Goal: Task Accomplishment & Management: Use online tool/utility

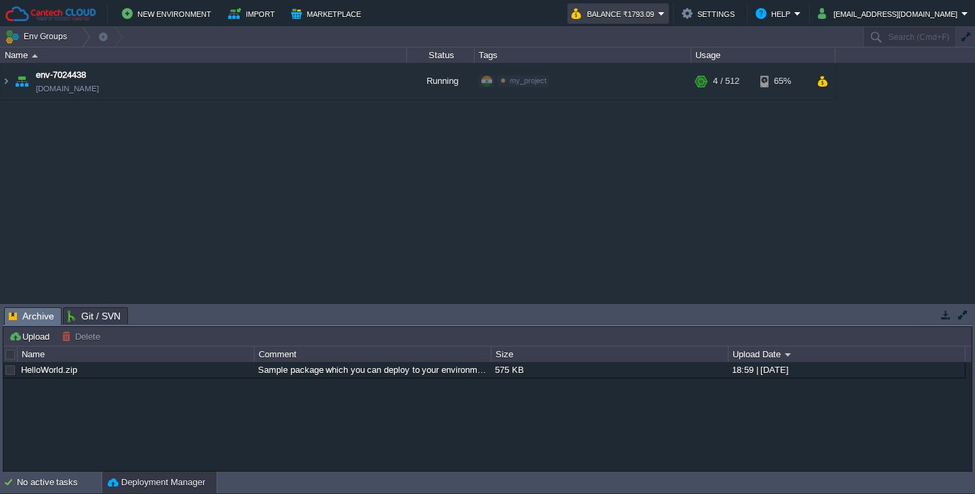
click at [657, 15] on em "Balance ₹1793.09" at bounding box center [617, 13] width 93 height 16
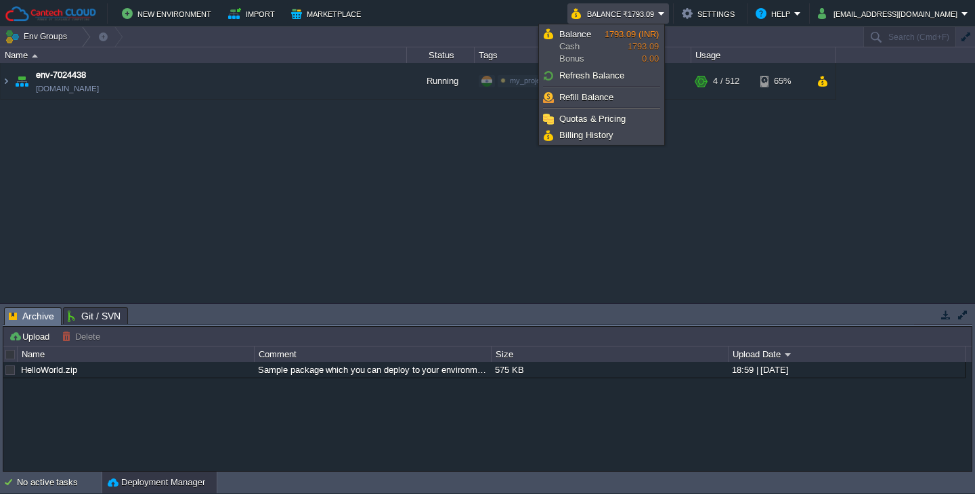
click at [712, 192] on div "env-7024438 [DOMAIN_NAME] Running my_project Edit RAM 1% CPU 1% 4 / 512 65%" at bounding box center [487, 183] width 975 height 240
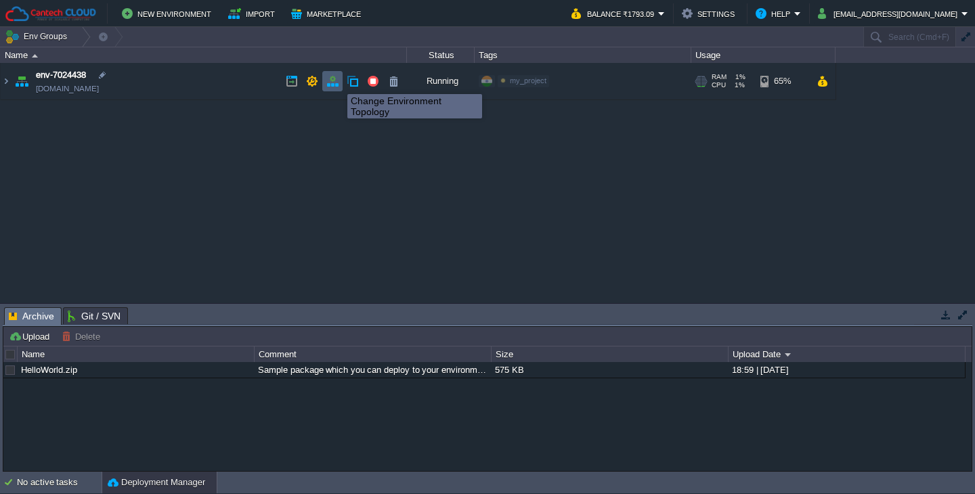
click at [337, 82] on button "button" at bounding box center [332, 81] width 12 height 12
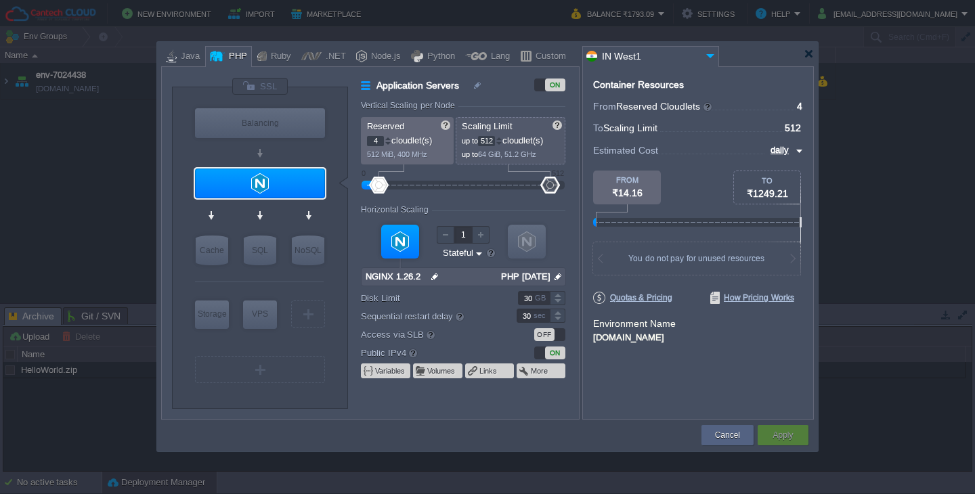
type input "NGINX 1.28.0"
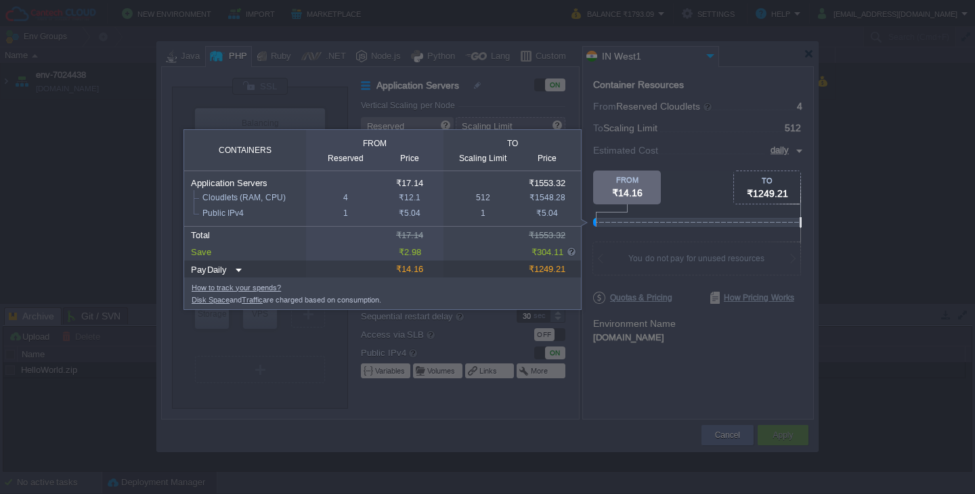
click at [617, 374] on div at bounding box center [401, 361] width 803 height 266
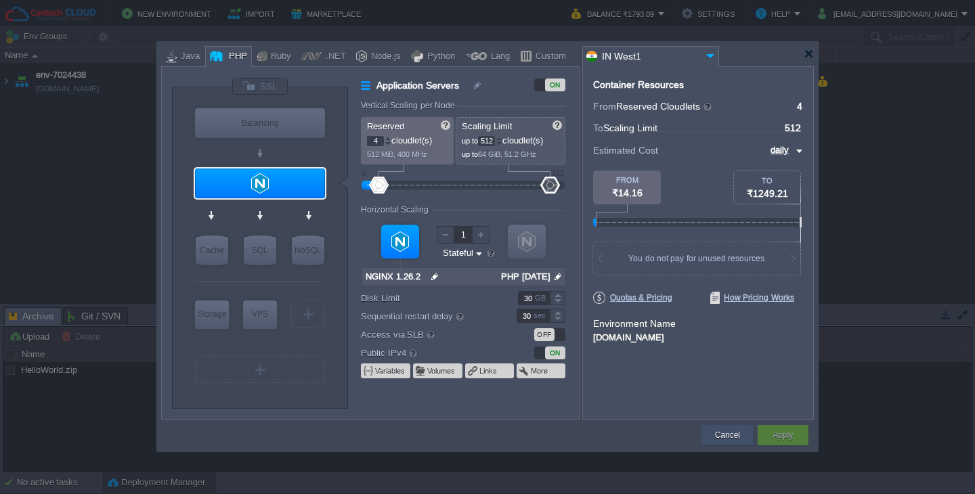
click at [726, 437] on button "Cancel" at bounding box center [727, 436] width 25 height 14
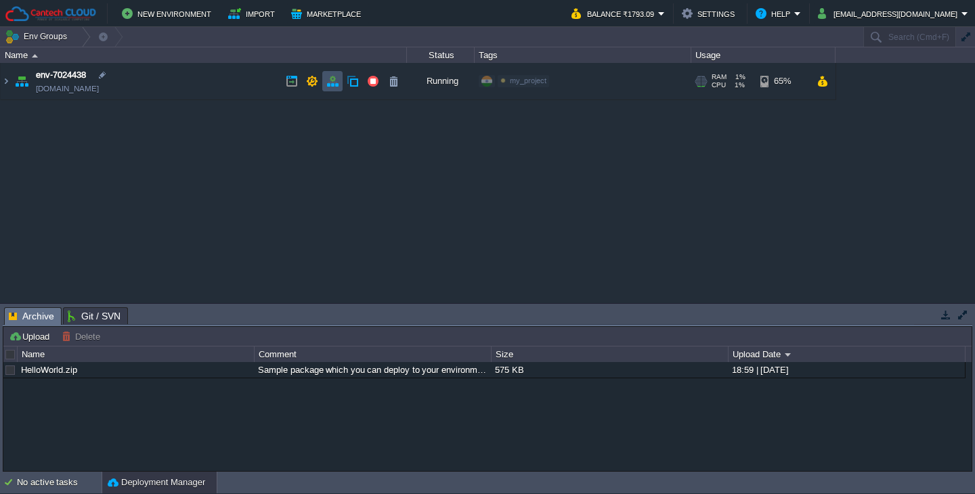
click at [333, 86] on button "button" at bounding box center [332, 81] width 12 height 12
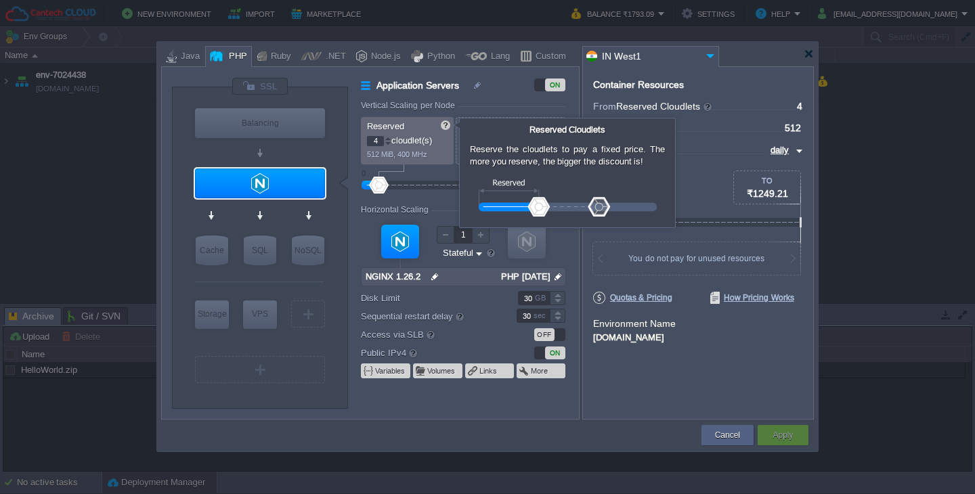
click at [444, 125] on span at bounding box center [445, 125] width 11 height 11
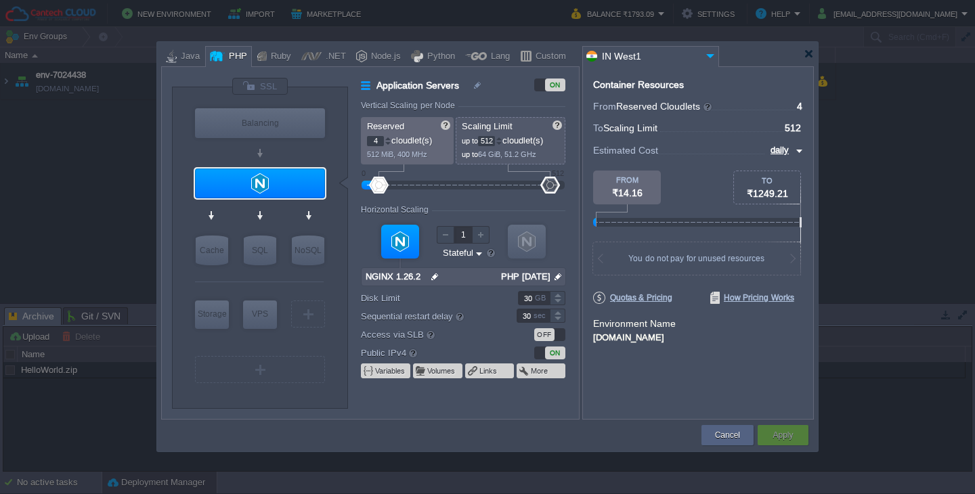
click at [456, 104] on div "Vertical Scaling per Node" at bounding box center [463, 107] width 204 height 12
click at [389, 142] on div at bounding box center [388, 143] width 7 height 5
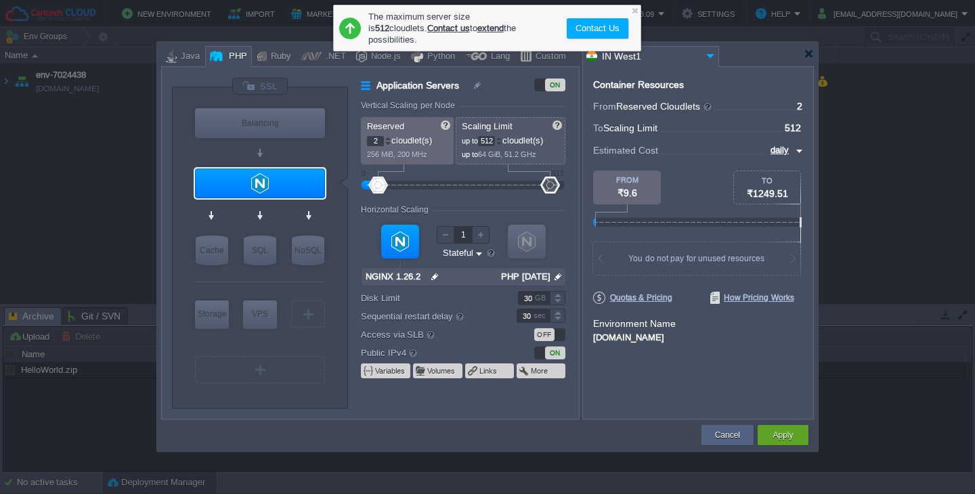
click at [389, 142] on div at bounding box center [388, 143] width 7 height 5
click at [387, 137] on div at bounding box center [388, 138] width 7 height 5
click at [391, 143] on div at bounding box center [388, 143] width 7 height 5
click at [387, 138] on div at bounding box center [388, 138] width 7 height 5
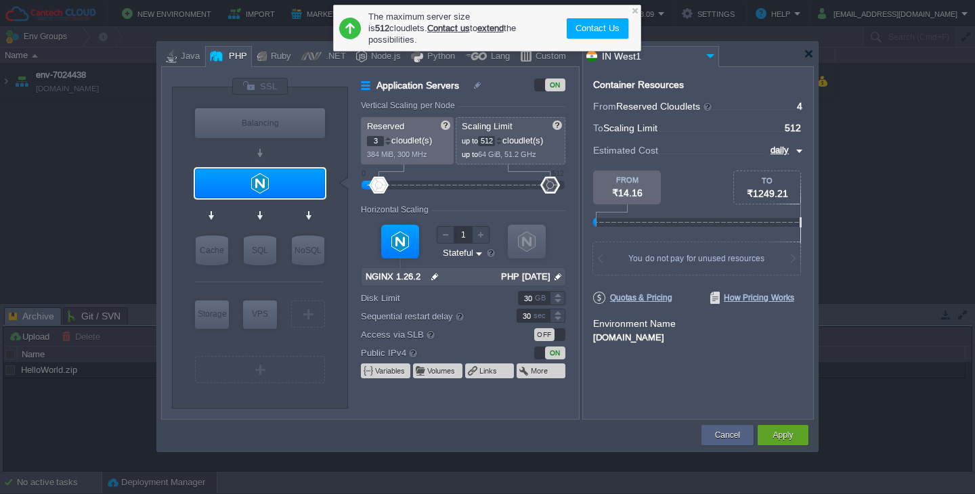
click at [390, 144] on div at bounding box center [388, 143] width 7 height 5
click at [387, 137] on div at bounding box center [388, 138] width 7 height 5
click at [389, 143] on div at bounding box center [388, 143] width 7 height 5
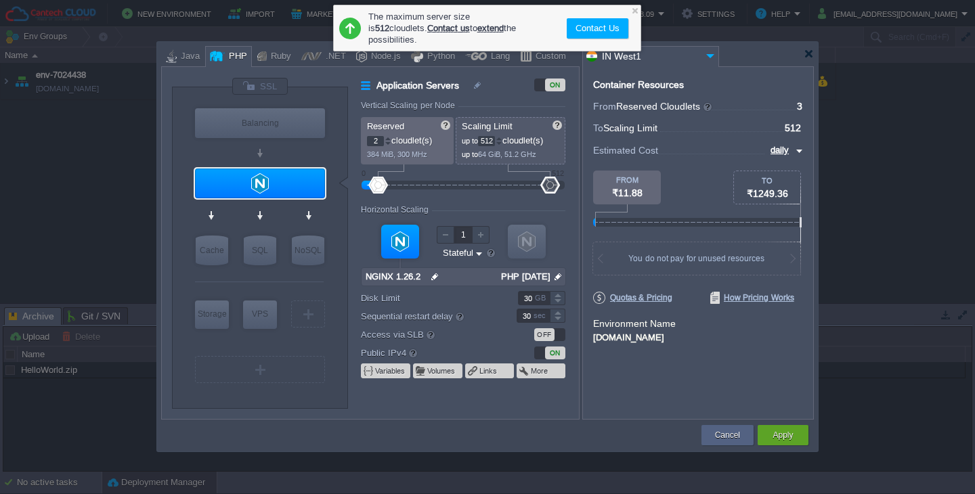
click at [389, 143] on div at bounding box center [388, 143] width 7 height 5
click at [389, 137] on div at bounding box center [388, 138] width 7 height 5
click at [389, 146] on div at bounding box center [388, 143] width 7 height 5
type input "2"
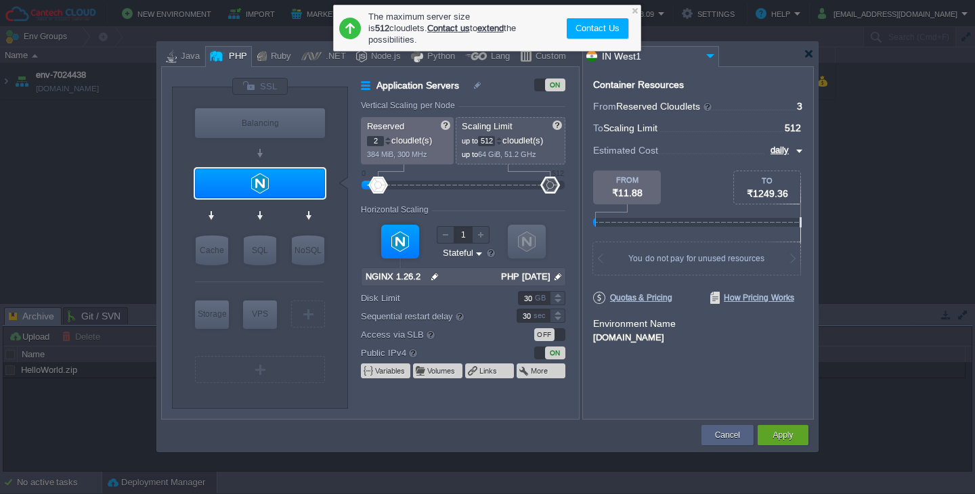
click at [389, 146] on div at bounding box center [388, 143] width 7 height 5
click at [538, 253] on button "button" at bounding box center [536, 252] width 11 height 12
click at [530, 209] on div "Horizontal Scaling" at bounding box center [463, 211] width 204 height 12
click at [479, 234] on div at bounding box center [481, 235] width 18 height 18
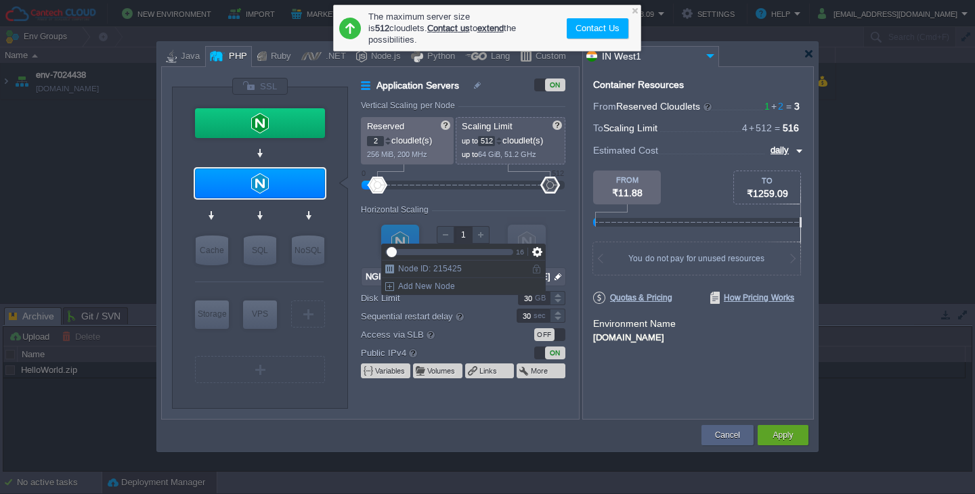
click at [443, 236] on div at bounding box center [446, 235] width 18 height 18
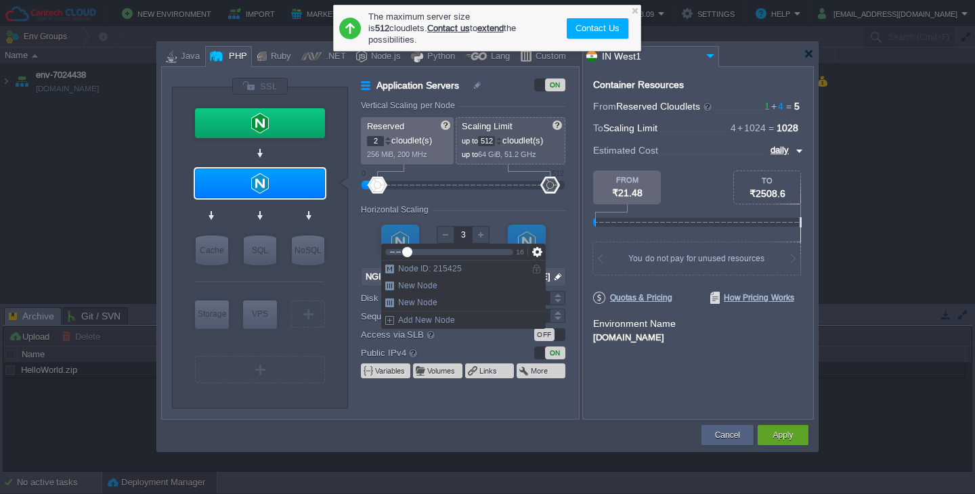
click at [481, 234] on div at bounding box center [481, 235] width 18 height 18
click at [444, 237] on div at bounding box center [446, 235] width 18 height 18
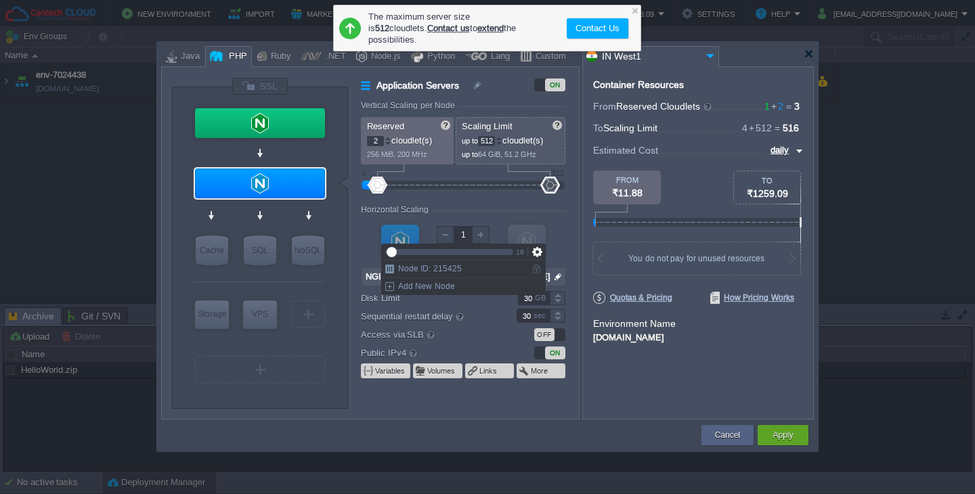
click at [444, 237] on div at bounding box center [446, 235] width 18 height 18
click at [440, 209] on div "Horizontal Scaling" at bounding box center [463, 211] width 204 height 12
click at [479, 234] on div at bounding box center [481, 235] width 18 height 18
type input "4"
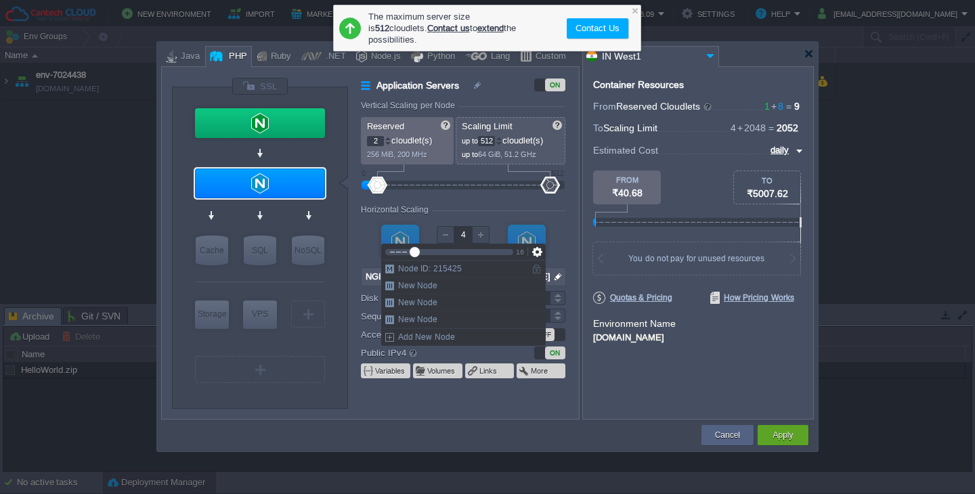
click at [479, 234] on div at bounding box center [481, 235] width 18 height 18
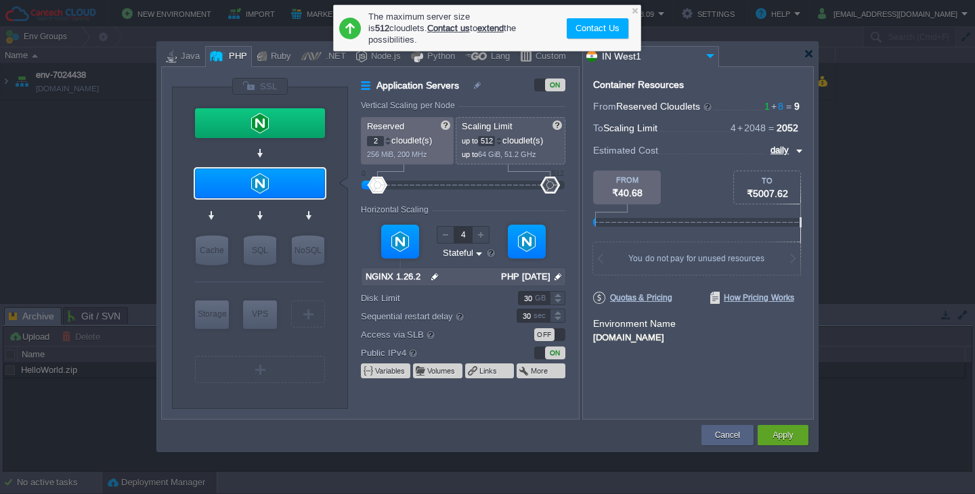
click at [455, 209] on div "Horizontal Scaling" at bounding box center [463, 211] width 204 height 12
click at [475, 255] on img at bounding box center [479, 253] width 10 height 13
click at [474, 265] on div "Stateless" at bounding box center [463, 269] width 44 height 16
click at [477, 255] on img at bounding box center [482, 253] width 10 height 13
click at [470, 286] on div "Stateful" at bounding box center [463, 285] width 46 height 16
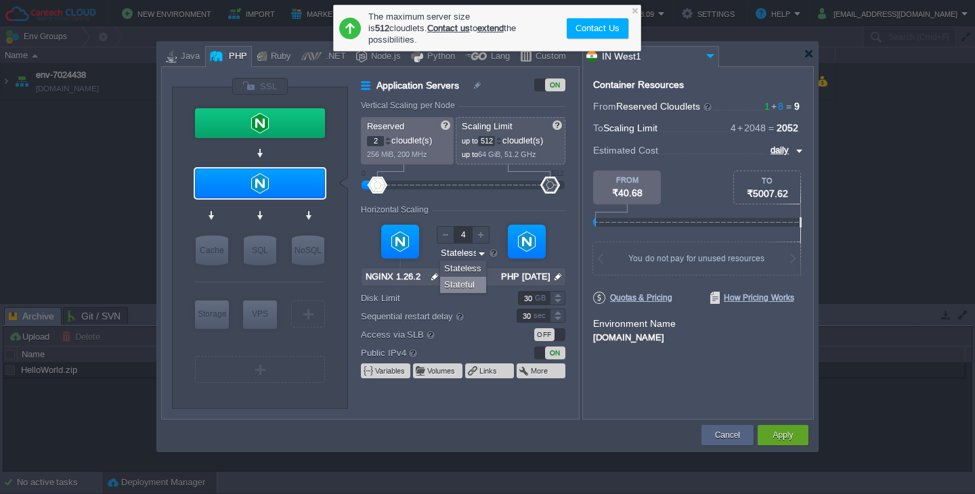
type input "Stateful"
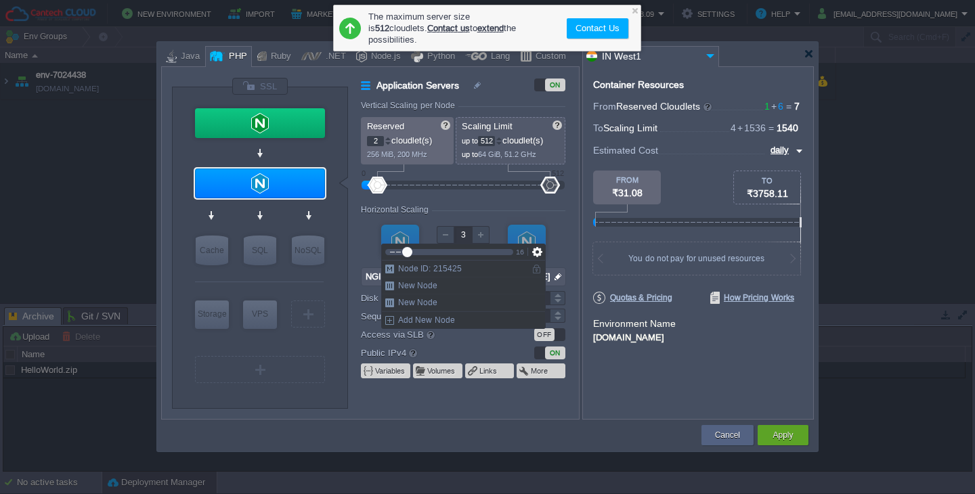
click at [449, 237] on div at bounding box center [446, 235] width 18 height 18
type input "1"
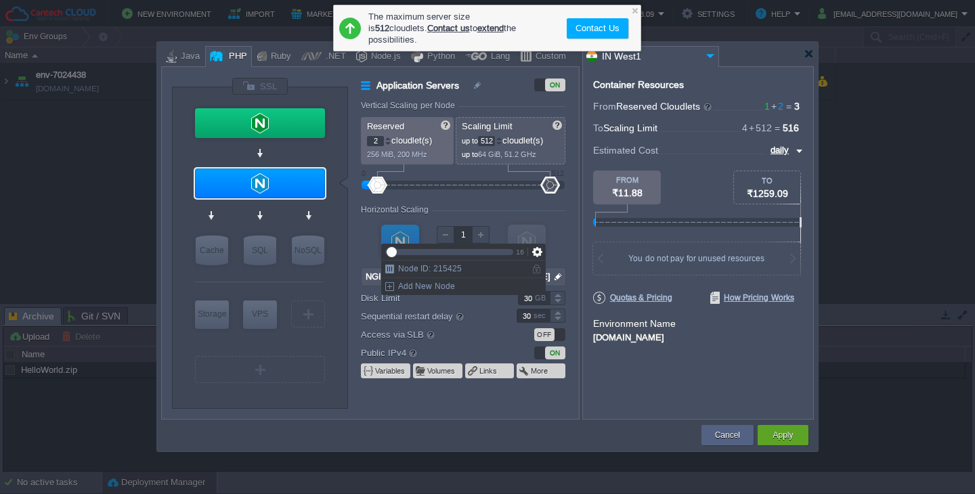
click at [449, 237] on div at bounding box center [446, 235] width 18 height 18
click at [462, 217] on div "VM VM" at bounding box center [463, 253] width 204 height 72
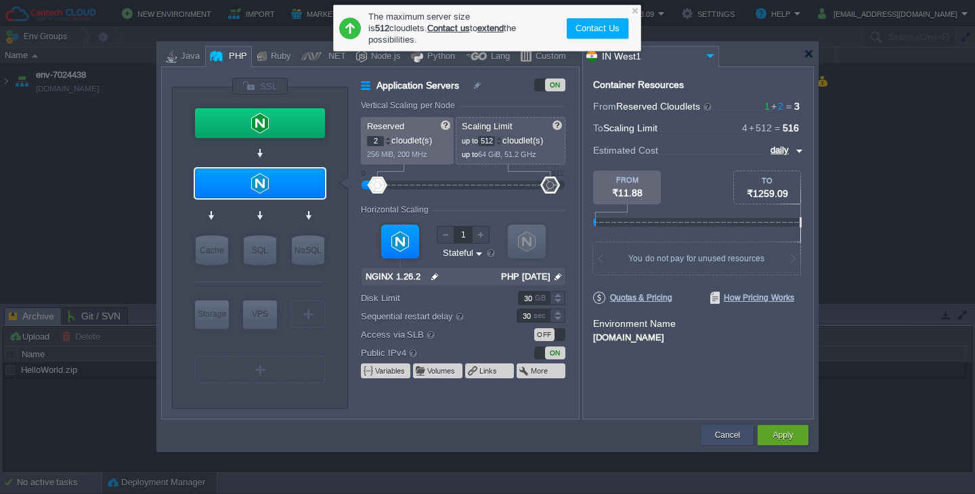
click at [728, 433] on button "Cancel" at bounding box center [727, 436] width 25 height 14
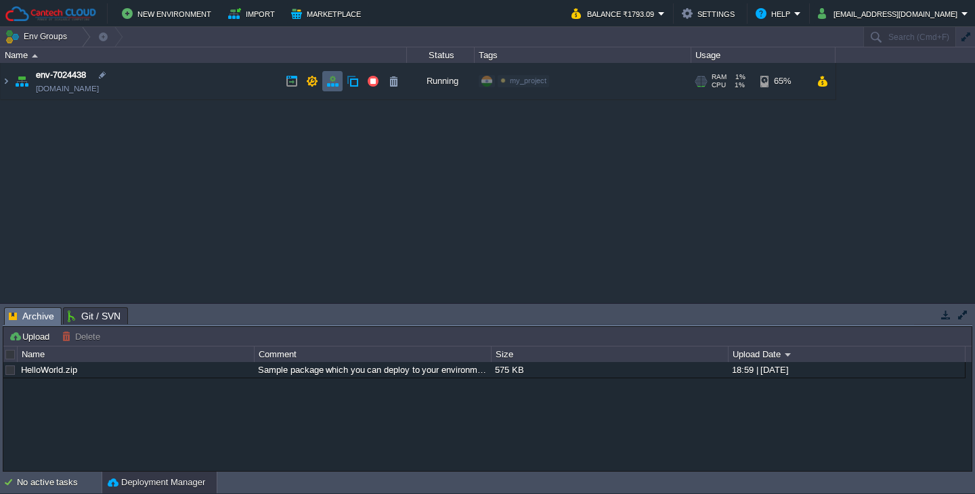
click at [339, 79] on td at bounding box center [332, 81] width 20 height 20
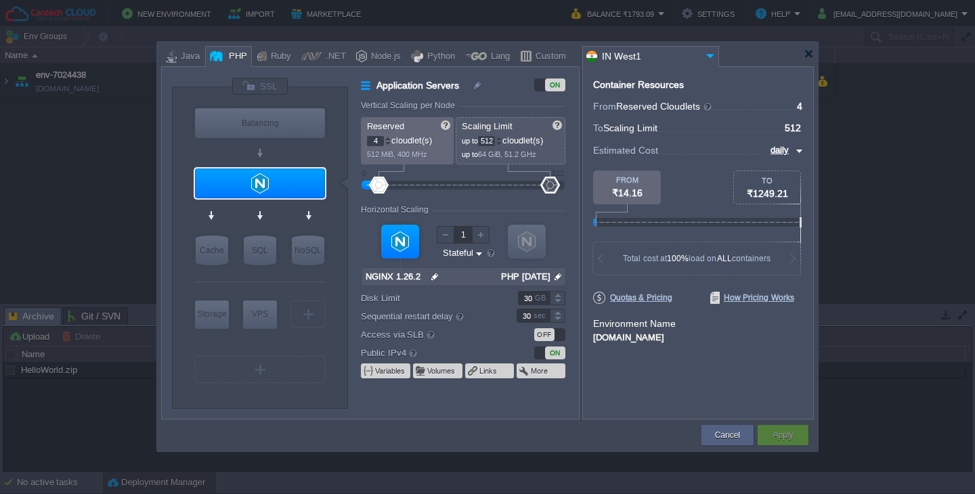
drag, startPoint x: 378, startPoint y: 142, endPoint x: 370, endPoint y: 142, distance: 8.8
click at [370, 142] on input "4" at bounding box center [375, 141] width 17 height 10
type input "2"
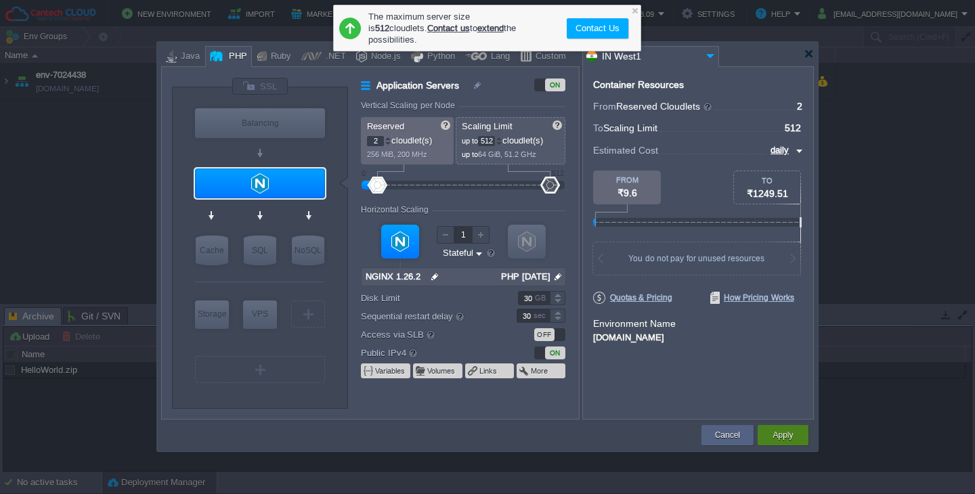
click at [781, 435] on button "Apply" at bounding box center [782, 436] width 20 height 14
